Goal: Check status

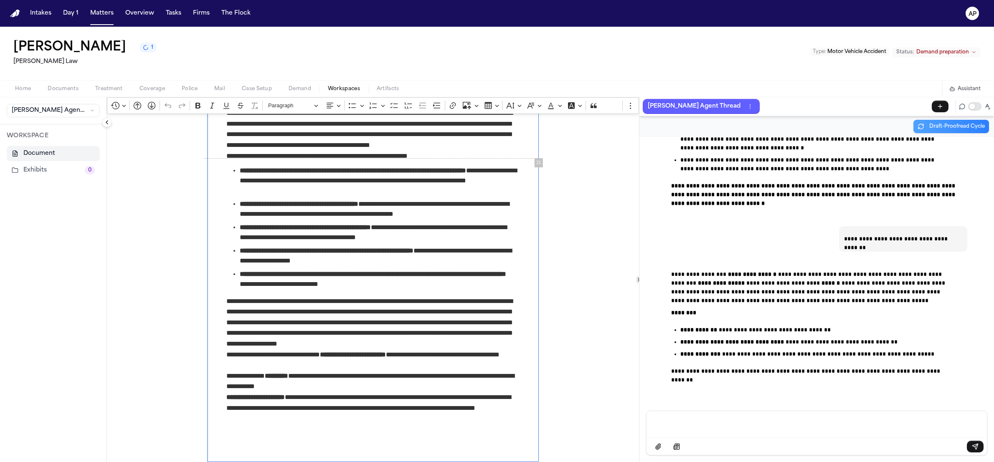
scroll to position [35539, 0]
click at [807, 313] on p "********" at bounding box center [812, 313] width 283 height 9
